Goal: Find specific page/section

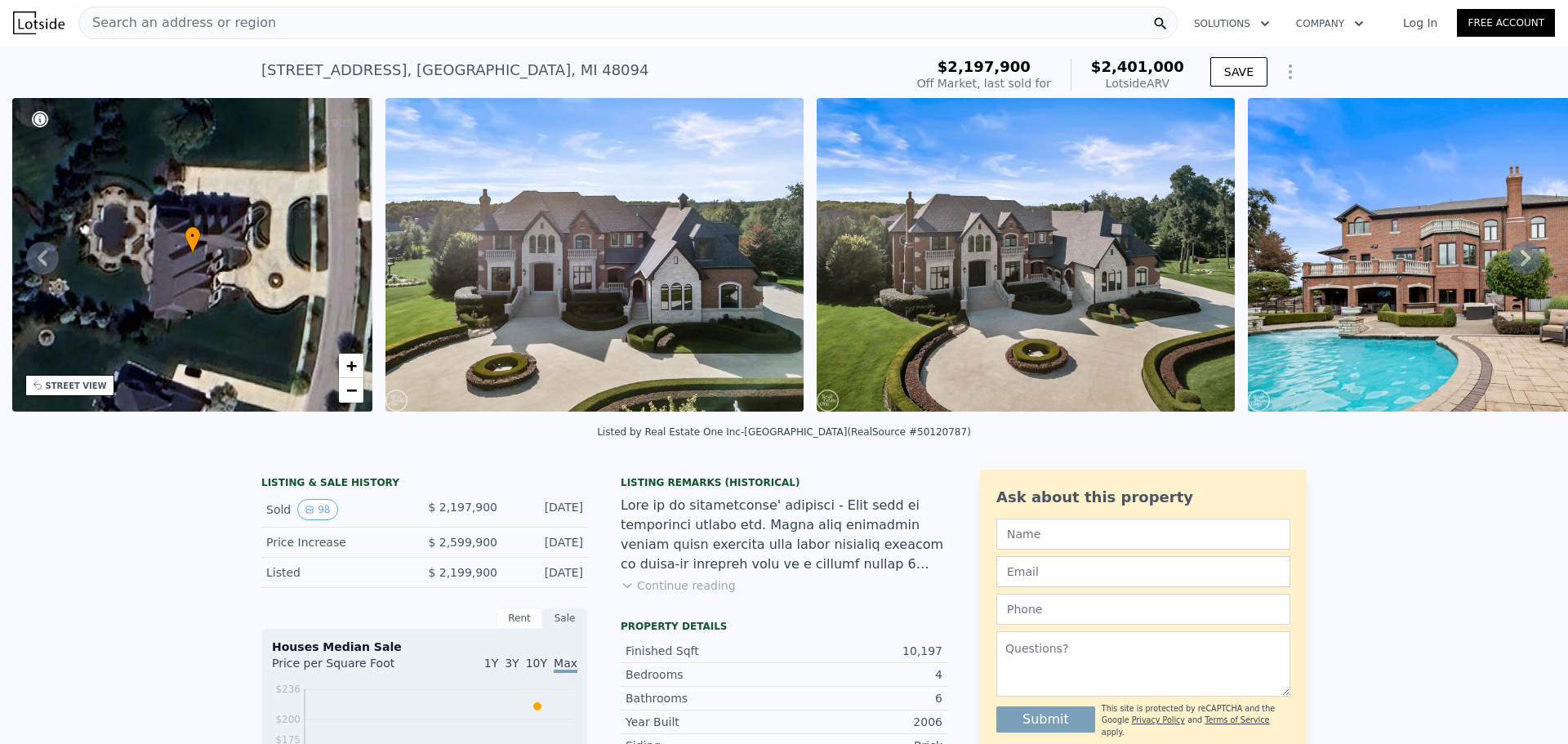
scroll to position [0, 381]
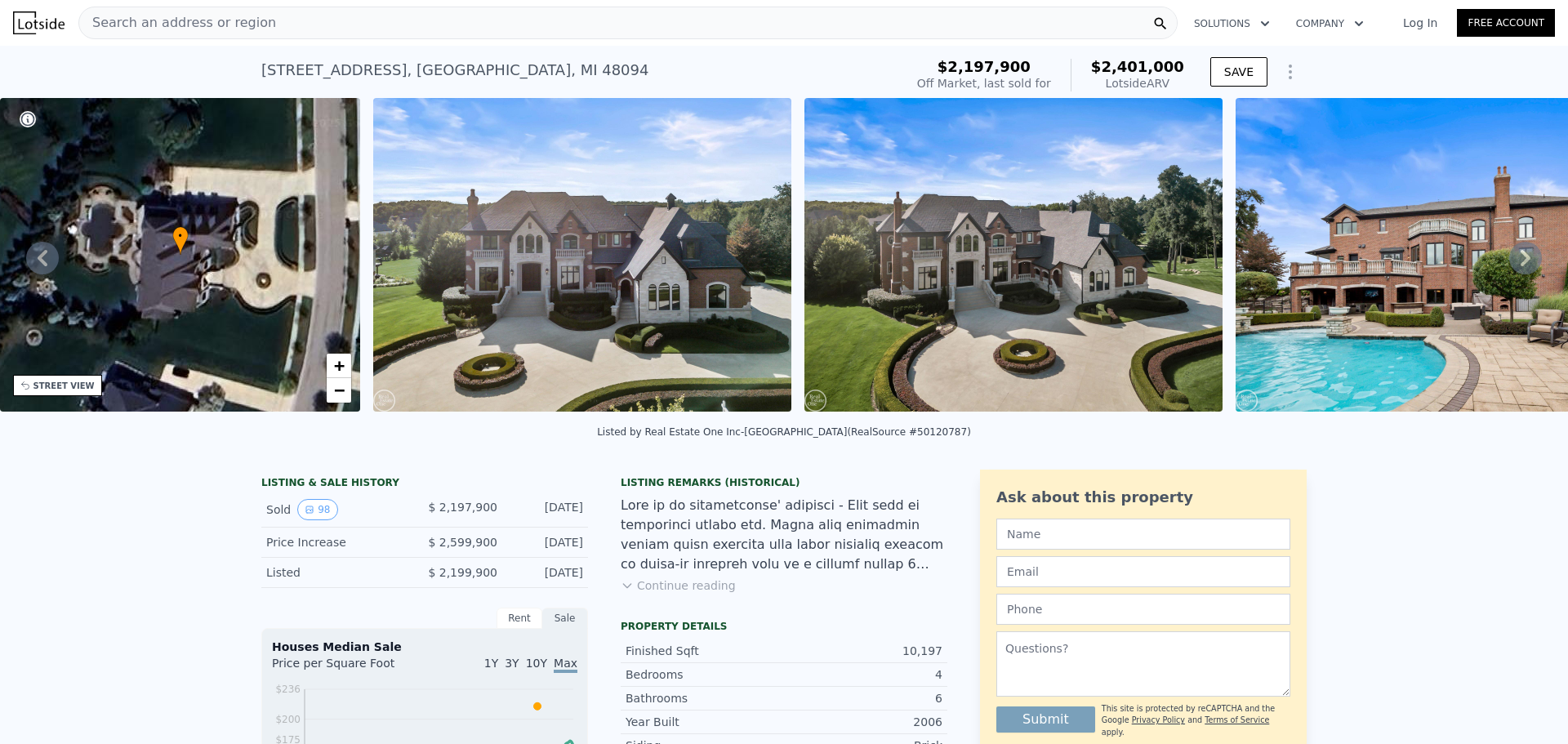
click at [475, 305] on img at bounding box center [582, 254] width 418 height 313
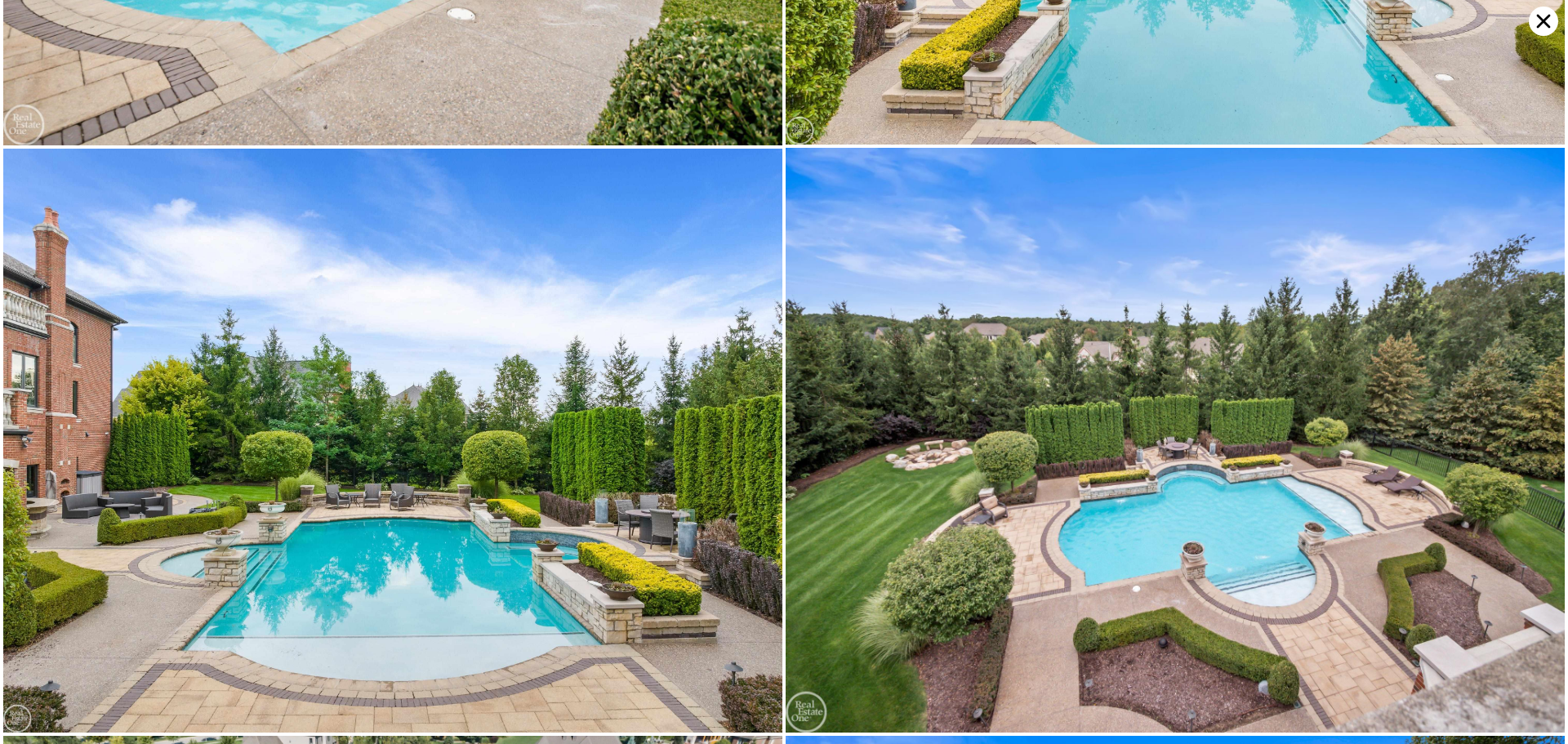
scroll to position [2331, 0]
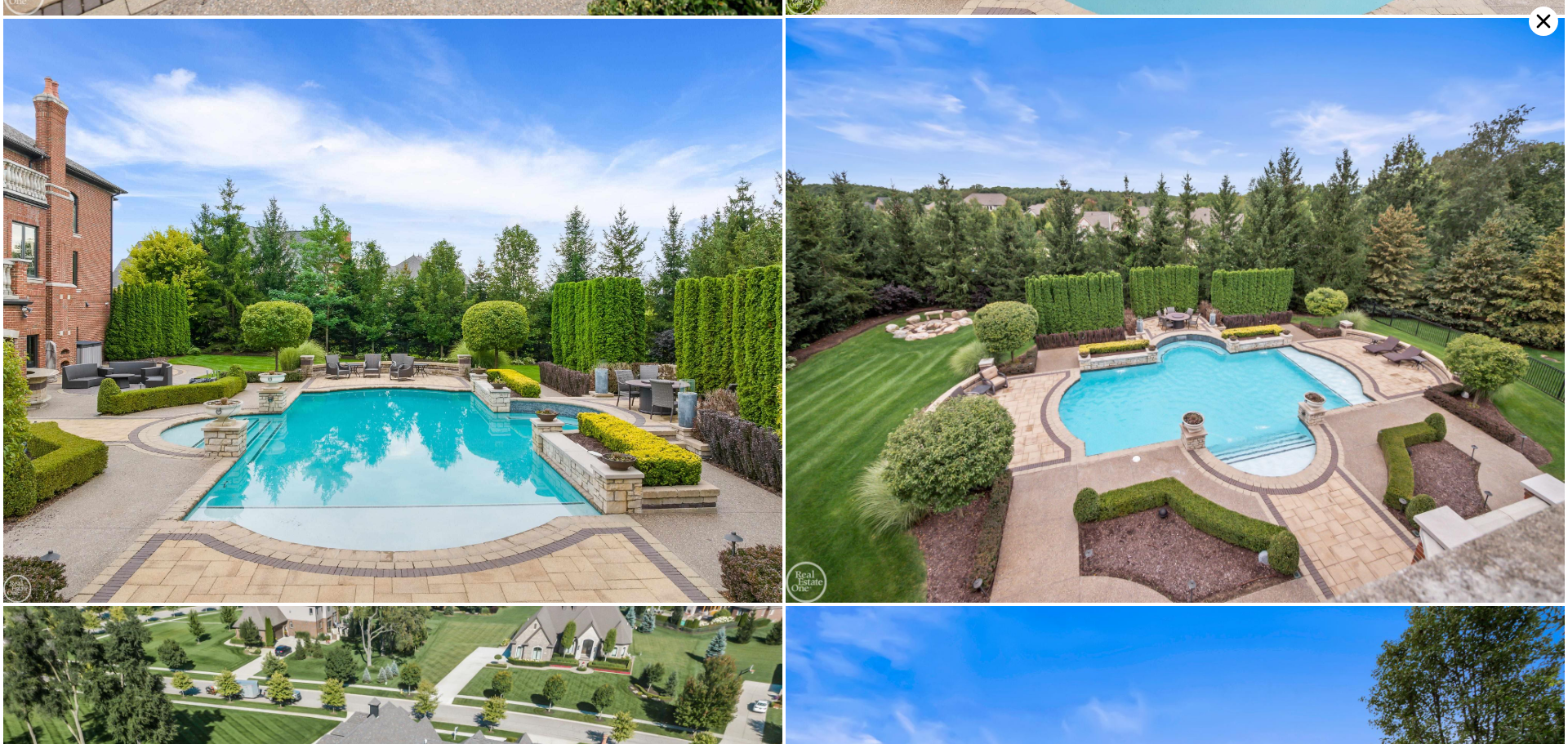
click at [704, 360] on img at bounding box center [392, 311] width 779 height 584
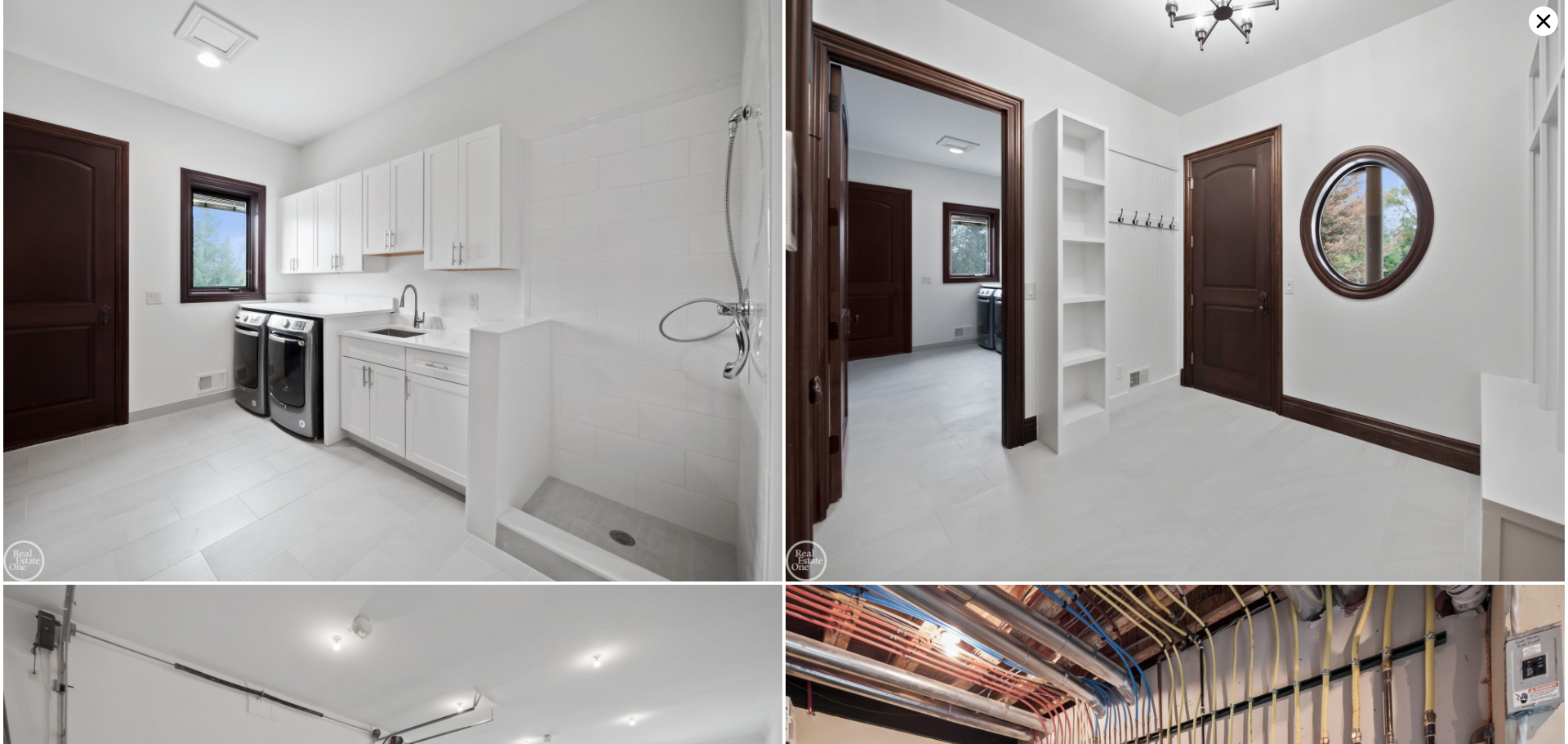
scroll to position [19234, 0]
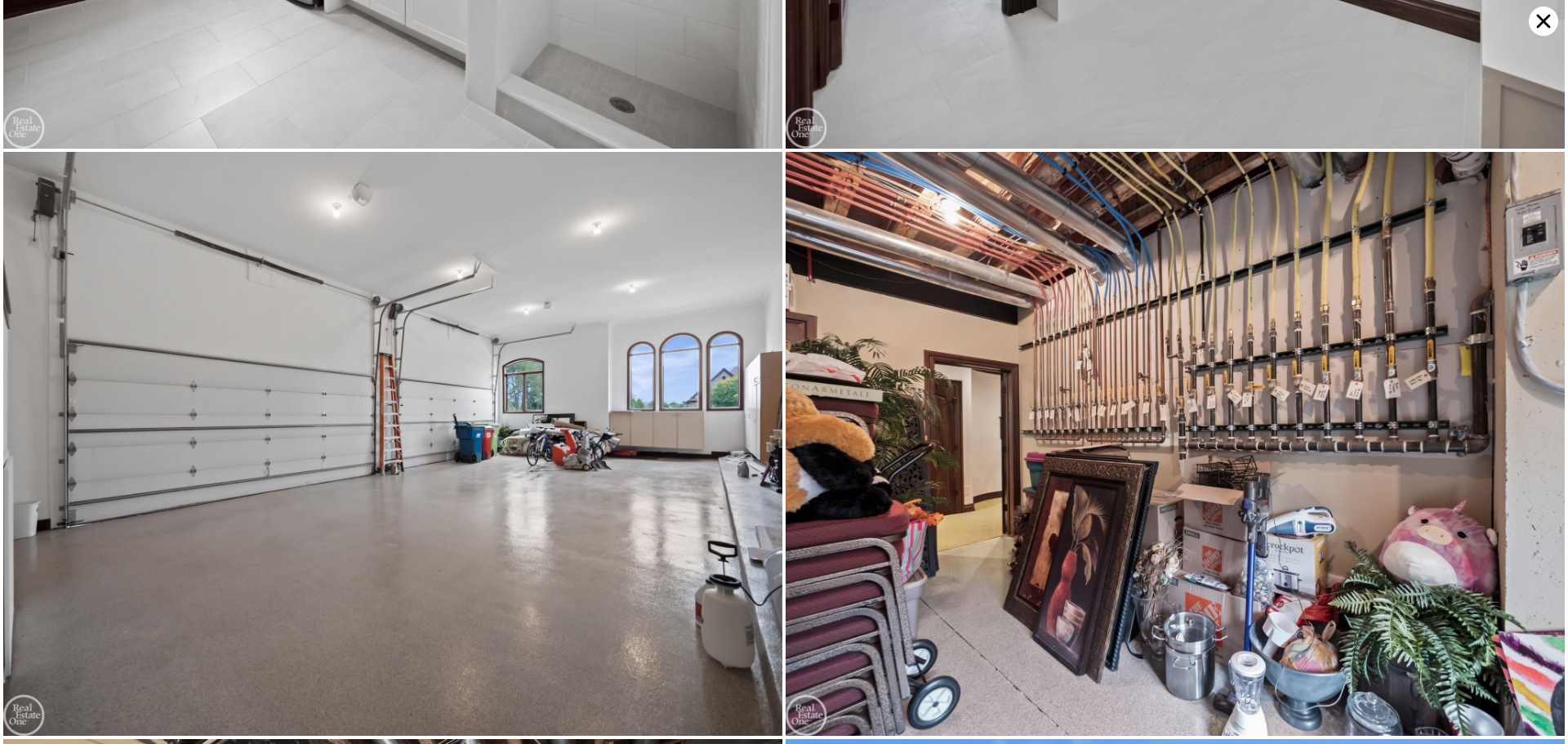
click at [1542, 21] on icon at bounding box center [1544, 22] width 14 height 14
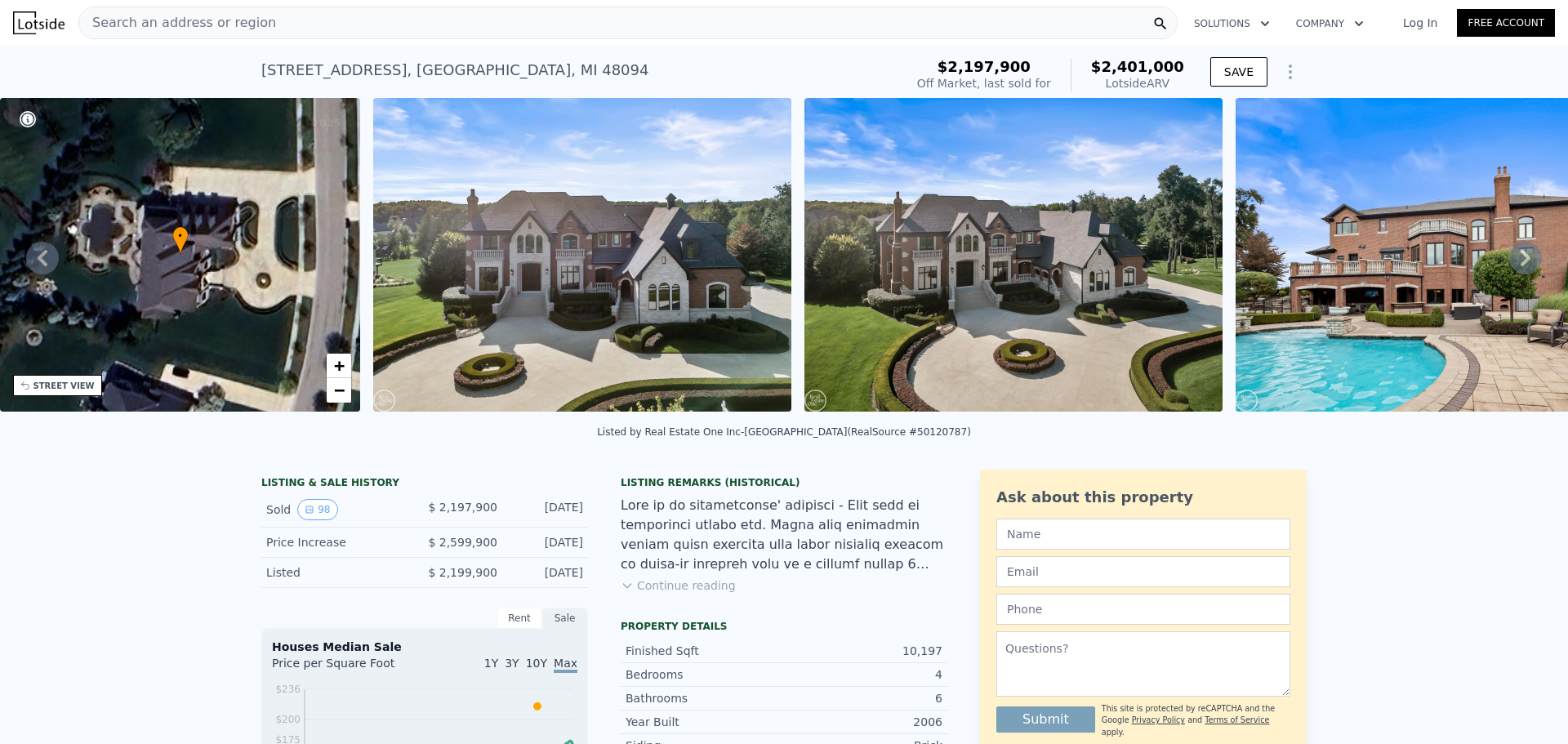
click at [355, 12] on div "Search an address or region" at bounding box center [628, 22] width 1099 height 33
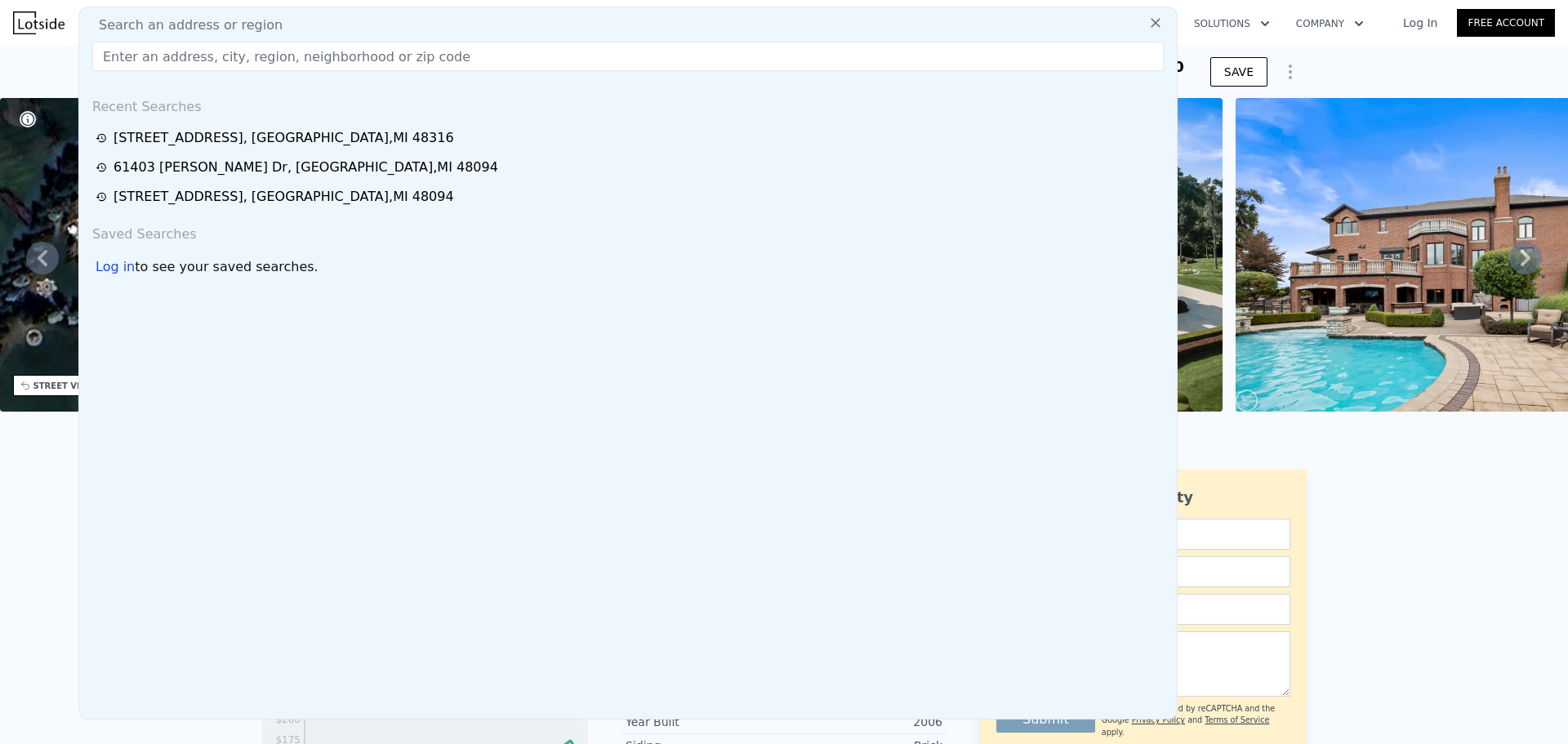
type input "[STREET_ADDRESS][PERSON_NAME][PERSON_NAME]"
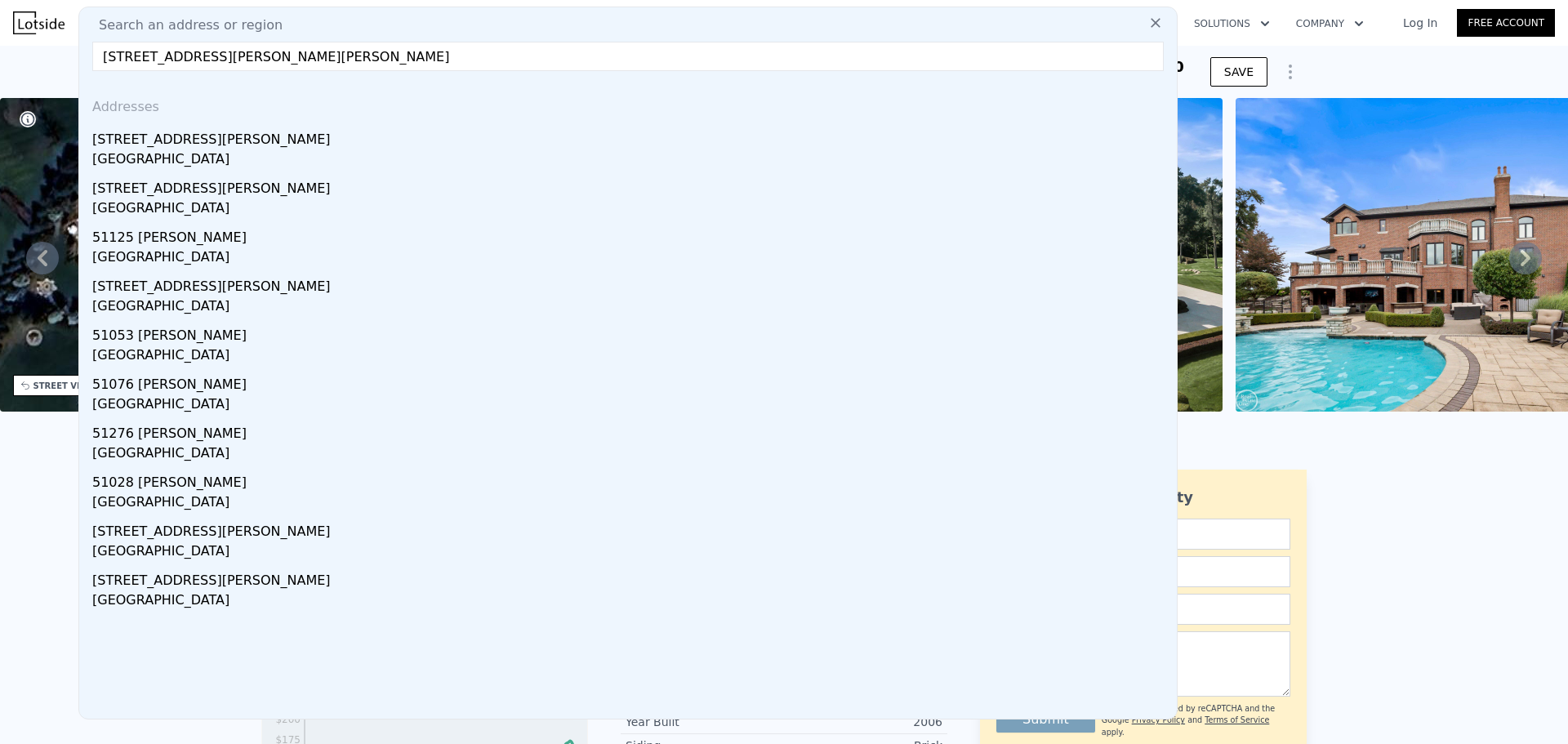
type input "$ 2,403,000"
type input "-$ 131,523"
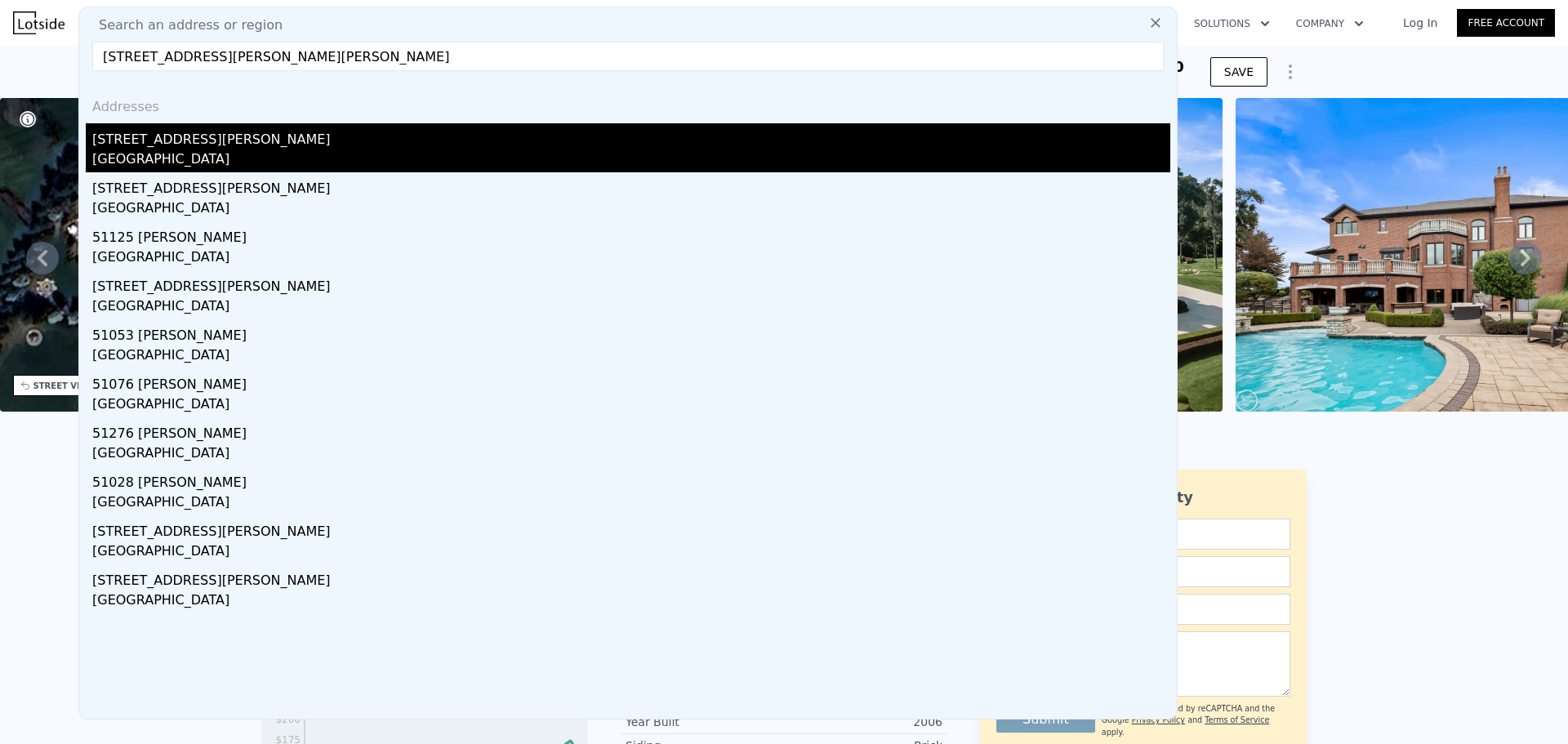
type input "[STREET_ADDRESS][PERSON_NAME][PERSON_NAME]"
click at [392, 147] on div "[STREET_ADDRESS][PERSON_NAME]" at bounding box center [631, 136] width 1078 height 26
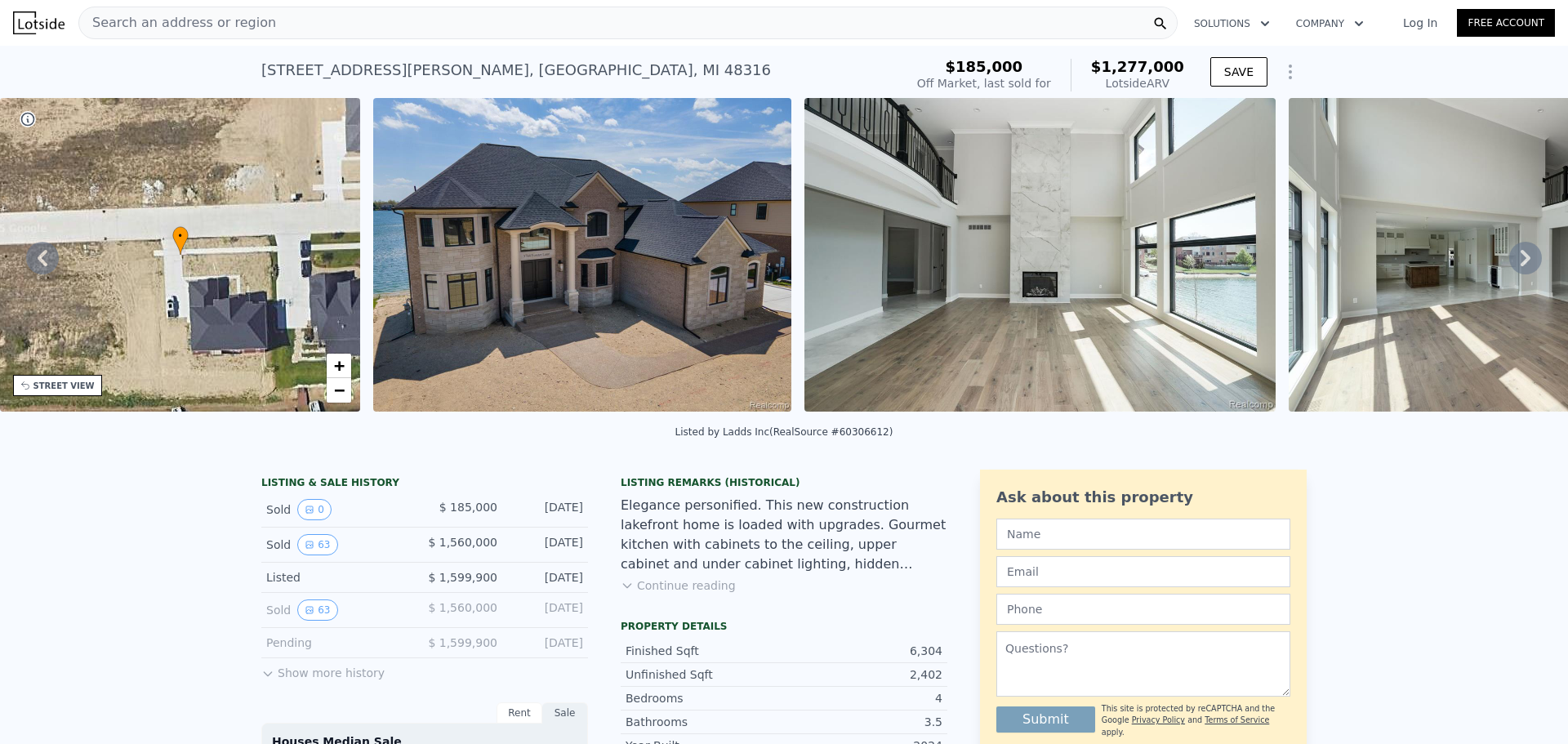
click at [592, 278] on img at bounding box center [582, 254] width 418 height 313
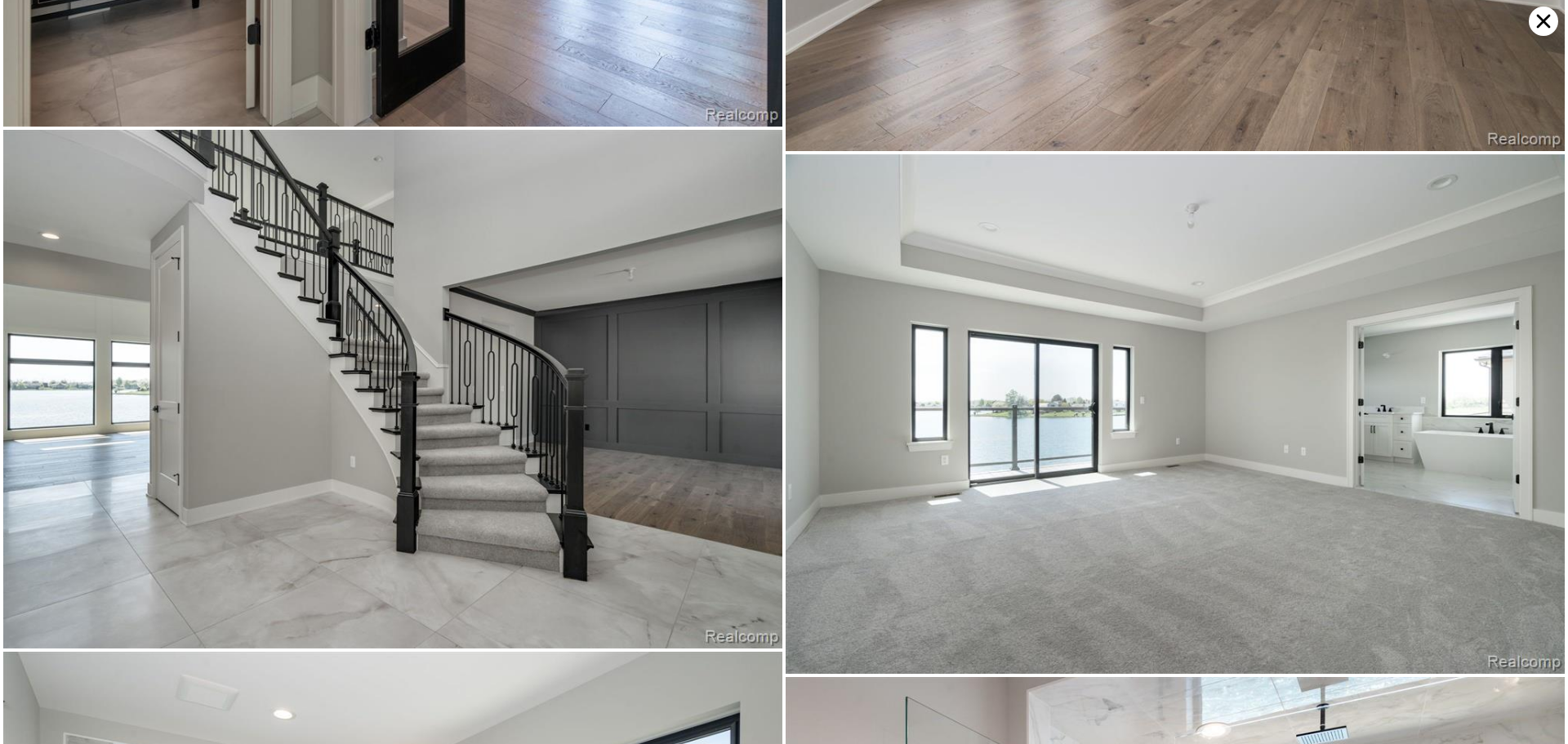
scroll to position [7270, 0]
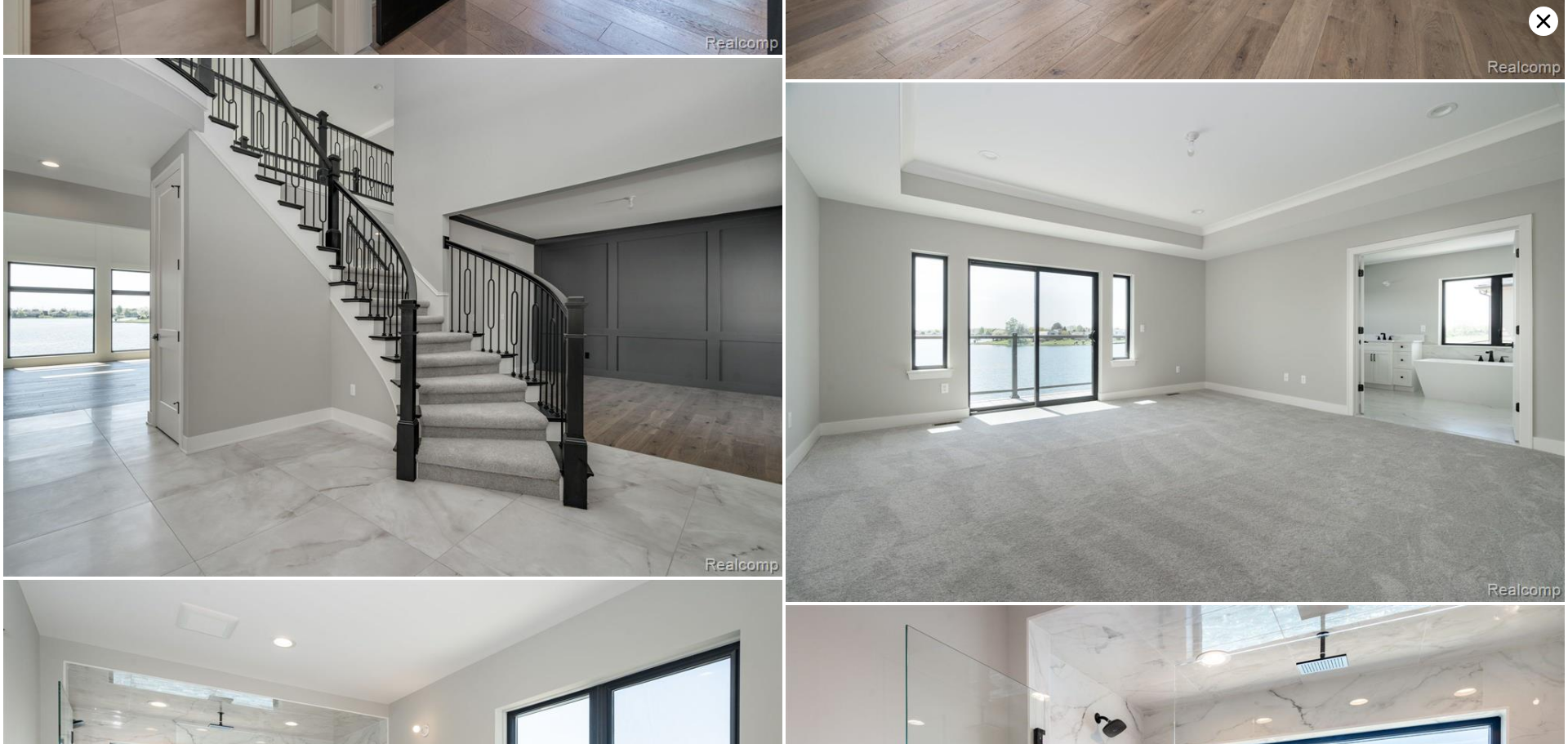
click at [1545, 29] on icon at bounding box center [1543, 20] width 29 height 29
